Goal: Complete application form

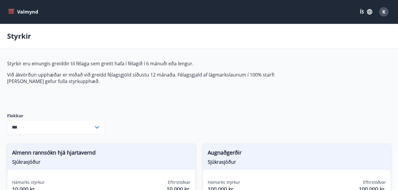
scroll to position [551, 0]
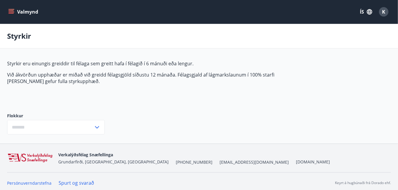
type input "***"
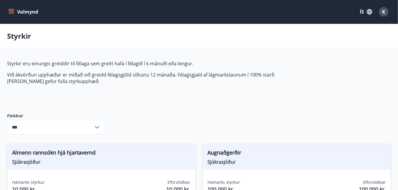
click at [15, 10] on button "Valmynd" at bounding box center [23, 12] width 33 height 11
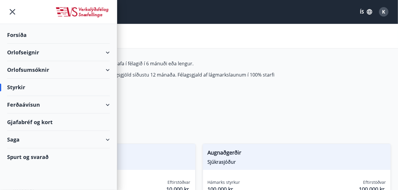
click at [21, 34] on div "Forsíða" at bounding box center [58, 34] width 103 height 17
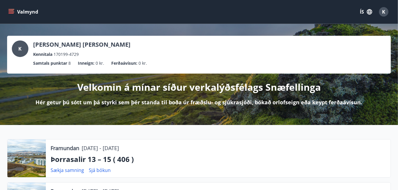
click at [10, 14] on icon "menu" at bounding box center [11, 12] width 6 height 6
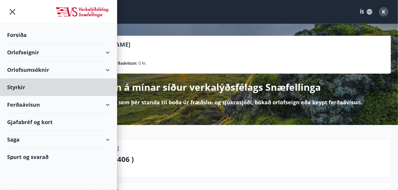
click at [22, 38] on div "Forsíða" at bounding box center [58, 34] width 103 height 17
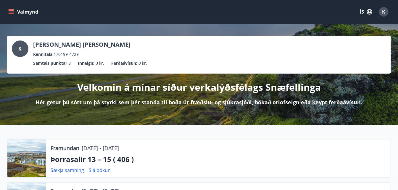
click at [17, 15] on button "Valmynd" at bounding box center [23, 12] width 33 height 11
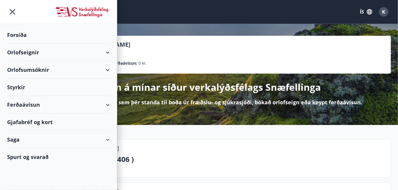
click at [25, 89] on div "Styrkir" at bounding box center [58, 87] width 103 height 17
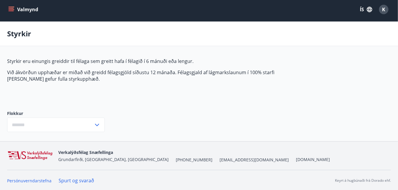
type input "***"
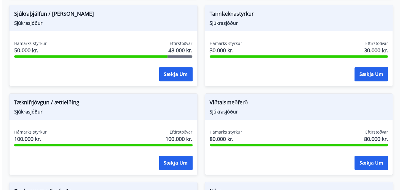
scroll to position [622, 0]
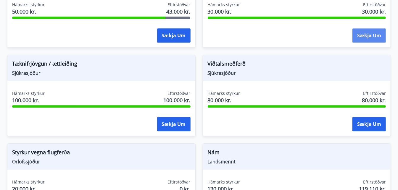
click at [366, 33] on button "Sækja um" at bounding box center [369, 35] width 33 height 14
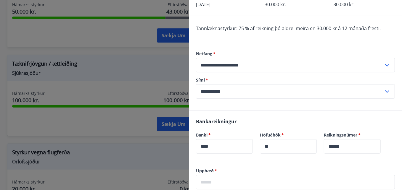
scroll to position [107, 0]
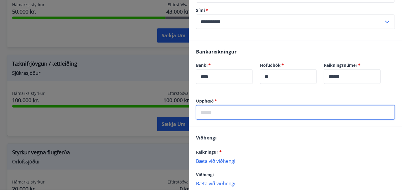
click at [208, 113] on input "text" at bounding box center [295, 112] width 199 height 15
type input "*****"
click at [222, 160] on p "Bæta við viðhengi" at bounding box center [295, 161] width 199 height 6
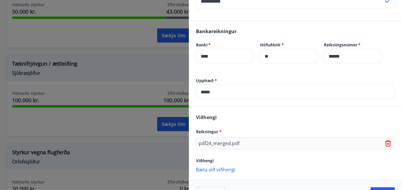
scroll to position [146, 0]
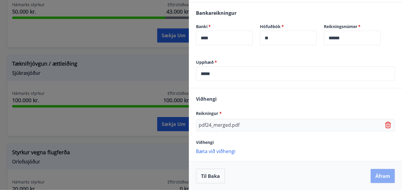
click at [384, 173] on button "Áfram" at bounding box center [383, 176] width 24 height 14
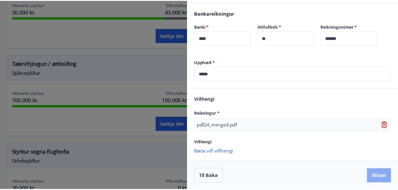
scroll to position [0, 0]
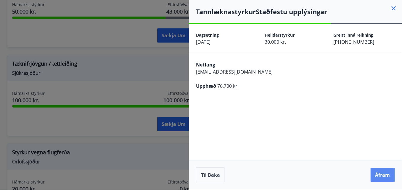
click at [383, 172] on button "Áfram" at bounding box center [383, 175] width 24 height 14
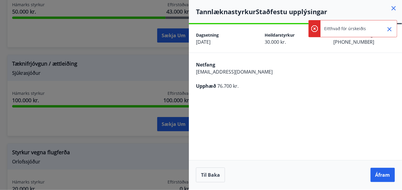
click at [393, 7] on icon at bounding box center [394, 8] width 4 height 4
